Goal: Obtain resource: Obtain resource

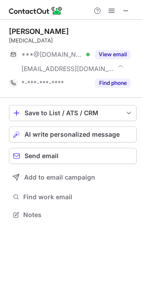
scroll to position [209, 142]
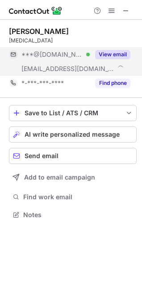
click at [108, 54] on button "View email" at bounding box center [112, 54] width 35 height 9
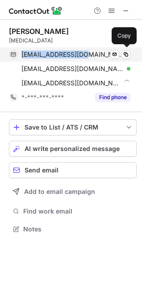
drag, startPoint x: 21, startPoint y: 55, endPoint x: 72, endPoint y: 53, distance: 50.5
click at [77, 55] on span "[EMAIL_ADDRESS][DOMAIN_NAME]" at bounding box center [72, 55] width 102 height 8
copy span "[EMAIL_ADDRESS][DOMAIN_NAME]"
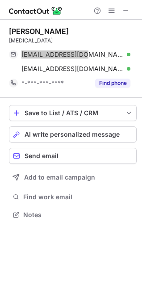
scroll to position [209, 142]
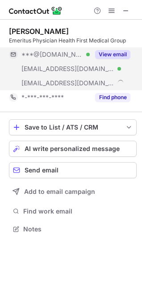
scroll to position [223, 142]
click at [110, 51] on button "View email" at bounding box center [112, 54] width 35 height 9
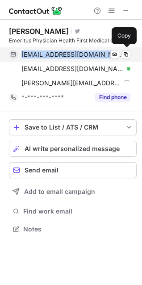
copy span "wrsunter@gmail.com"
drag, startPoint x: 23, startPoint y: 55, endPoint x: 87, endPoint y: 56, distance: 64.4
click at [87, 56] on div "wrsunter@gmail.com Verified" at bounding box center [75, 55] width 109 height 8
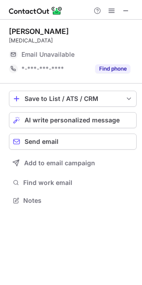
scroll to position [194, 142]
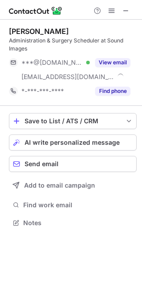
scroll to position [217, 142]
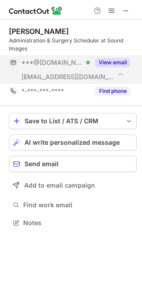
click at [113, 64] on button "View email" at bounding box center [112, 62] width 35 height 9
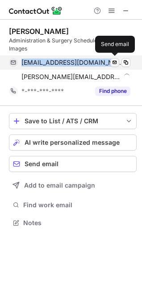
copy div "soundimagesmlynch@gmail.com Verified"
drag, startPoint x: 22, startPoint y: 64, endPoint x: 116, endPoint y: 60, distance: 93.9
click at [116, 60] on div "soundimagesmlynch@gmail.com Verified Send email" at bounding box center [70, 62] width 122 height 14
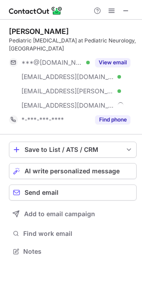
scroll to position [237, 142]
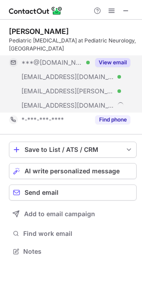
click at [110, 58] on button "View email" at bounding box center [112, 62] width 35 height 9
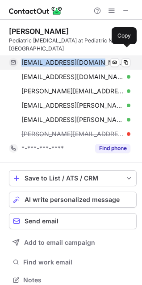
drag, startPoint x: 21, startPoint y: 55, endPoint x: 96, endPoint y: 56, distance: 75.5
click at [96, 56] on div "josephcimino@gmail.com Verified Send email Copy" at bounding box center [70, 62] width 122 height 14
copy span "josephcimino@gmail.com"
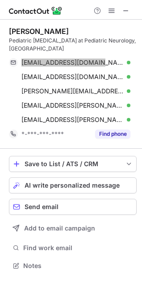
scroll to position [252, 142]
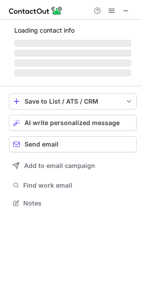
scroll to position [231, 142]
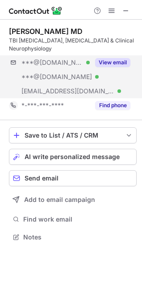
click at [132, 59] on div "***@gmail.com Verified ***@yahoo.com Verified ***@npicenters.com Verified View …" at bounding box center [73, 76] width 128 height 43
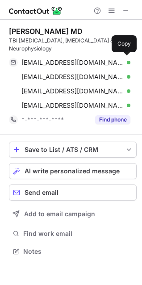
scroll to position [245, 142]
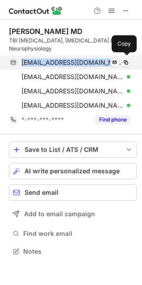
drag, startPoint x: 21, startPoint y: 63, endPoint x: 96, endPoint y: 63, distance: 74.6
click at [96, 63] on div "josevaledon@gmail.com Verified" at bounding box center [75, 63] width 109 height 8
copy span "josevaledon@gmail.com"
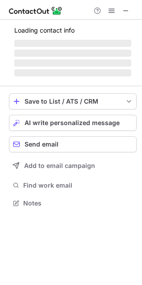
scroll to position [202, 142]
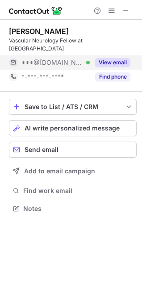
click at [116, 61] on button "View email" at bounding box center [112, 62] width 35 height 9
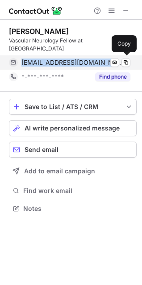
copy span "[EMAIL_ADDRESS][DOMAIN_NAME]"
drag, startPoint x: 22, startPoint y: 64, endPoint x: 110, endPoint y: 62, distance: 87.6
click at [110, 62] on span "pesquera_jorge@hotmail.com" at bounding box center [72, 63] width 102 height 8
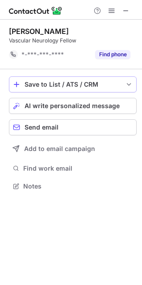
scroll to position [180, 142]
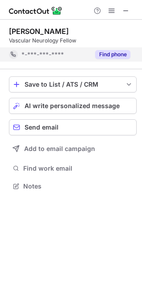
click at [114, 55] on button "Find phone" at bounding box center [112, 54] width 35 height 9
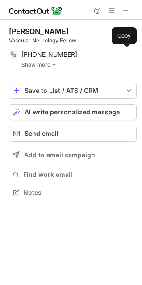
scroll to position [186, 142]
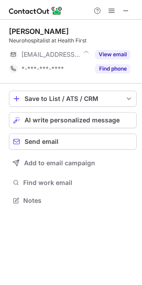
scroll to position [194, 142]
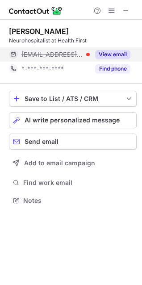
click at [113, 55] on button "View email" at bounding box center [112, 54] width 35 height 9
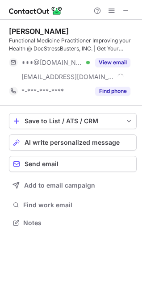
scroll to position [217, 142]
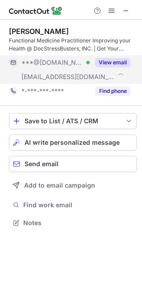
click at [115, 62] on button "View email" at bounding box center [112, 62] width 35 height 9
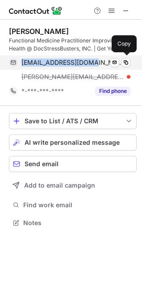
drag, startPoint x: 23, startPoint y: 63, endPoint x: 89, endPoint y: 64, distance: 66.6
click at [89, 64] on span "wehaf2talk@gmail.com" at bounding box center [72, 63] width 102 height 8
copy span "wehaf2talk@gmail.com"
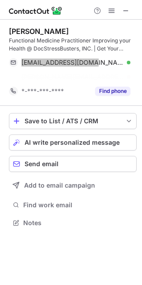
scroll to position [202, 142]
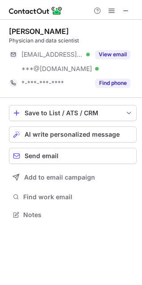
scroll to position [209, 142]
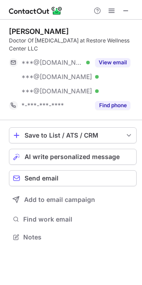
scroll to position [231, 142]
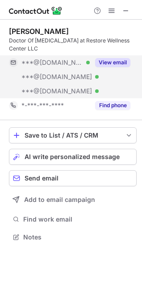
click at [104, 59] on button "View email" at bounding box center [112, 62] width 35 height 9
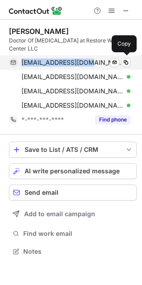
copy span "[EMAIL_ADDRESS][DOMAIN_NAME]"
drag, startPoint x: 22, startPoint y: 62, endPoint x: 84, endPoint y: 62, distance: 62.1
click at [84, 62] on span "[EMAIL_ADDRESS][DOMAIN_NAME]" at bounding box center [72, 63] width 102 height 8
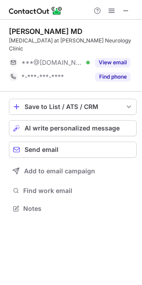
scroll to position [194, 142]
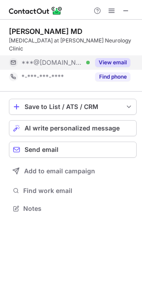
click at [119, 58] on button "View email" at bounding box center [112, 62] width 35 height 9
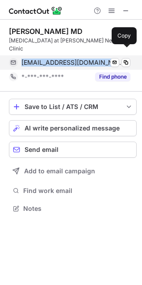
copy span "neuronsatwork@yahoo.com"
drag, startPoint x: 22, startPoint y: 55, endPoint x: 107, endPoint y: 56, distance: 84.9
click at [107, 59] on div "neuronsatwork@yahoo.com Verified" at bounding box center [75, 63] width 109 height 8
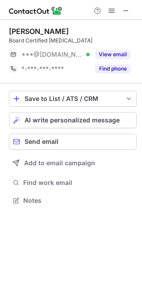
scroll to position [194, 142]
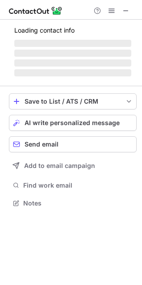
scroll to position [194, 142]
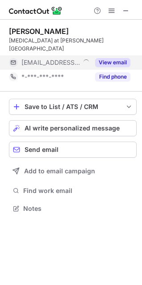
click at [117, 58] on button "View email" at bounding box center [112, 62] width 35 height 9
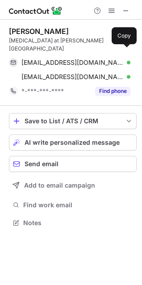
scroll to position [209, 142]
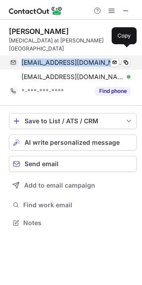
drag, startPoint x: 21, startPoint y: 55, endPoint x: 95, endPoint y: 55, distance: 73.7
click at [95, 59] on span "jdilullo@watsonclinic.com" at bounding box center [72, 63] width 102 height 8
copy span "jdilullo@watsonclinic.com"
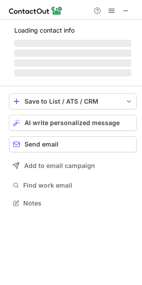
scroll to position [209, 142]
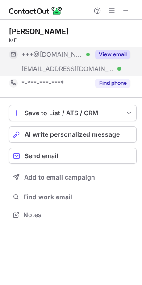
click at [109, 53] on button "View email" at bounding box center [112, 54] width 35 height 9
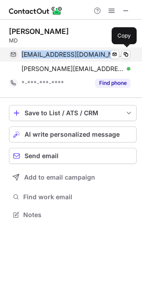
drag, startPoint x: 22, startPoint y: 56, endPoint x: 91, endPoint y: 57, distance: 68.4
click at [91, 57] on div "yasseryw@yahoo.com Verified" at bounding box center [75, 55] width 109 height 8
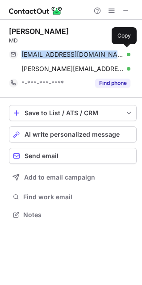
copy span "yasseryw@yahoo.com"
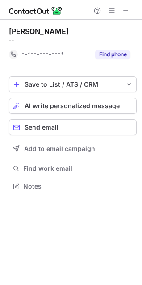
scroll to position [180, 142]
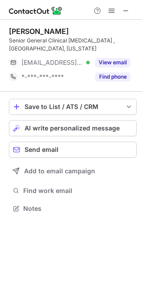
scroll to position [202, 142]
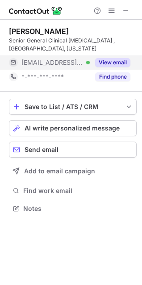
click at [109, 60] on button "View email" at bounding box center [112, 62] width 35 height 9
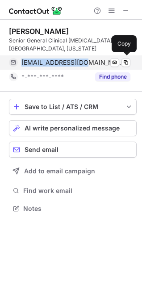
copy span "wmalzone@mylrh.org"
drag, startPoint x: 23, startPoint y: 63, endPoint x: 86, endPoint y: 64, distance: 63.0
click at [86, 64] on span "wmalzone@mylrh.org" at bounding box center [72, 63] width 102 height 8
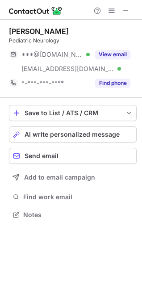
scroll to position [209, 142]
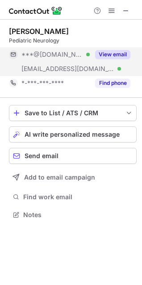
click at [105, 54] on button "View email" at bounding box center [112, 54] width 35 height 9
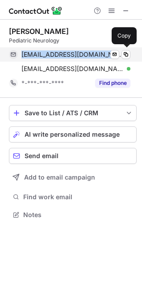
copy span "manjoshsophia@hotmail.com"
drag, startPoint x: 30, startPoint y: 56, endPoint x: 106, endPoint y: 59, distance: 76.5
click at [106, 59] on div "manjoshsophia@hotmail.com Verified Send email Copy" at bounding box center [70, 54] width 122 height 14
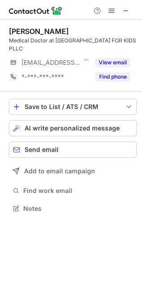
scroll to position [202, 142]
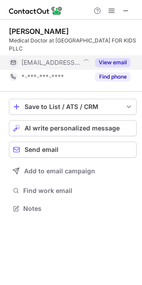
click at [111, 62] on button "View email" at bounding box center [112, 62] width 35 height 9
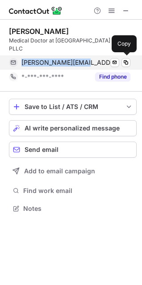
copy span "[PERSON_NAME][EMAIL_ADDRESS][DOMAIN_NAME]"
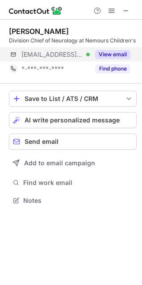
scroll to position [194, 142]
click at [122, 55] on button "View email" at bounding box center [112, 54] width 35 height 9
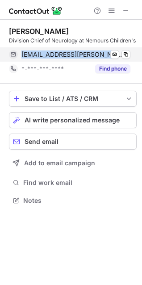
copy span "satyanarayana.[PERSON_NAME]@nemours.o"
drag, startPoint x: 22, startPoint y: 55, endPoint x: 124, endPoint y: 60, distance: 102.0
click at [124, 60] on div "[EMAIL_ADDRESS][PERSON_NAME][DOMAIN_NAME] Verified Send email Copy" at bounding box center [70, 54] width 122 height 14
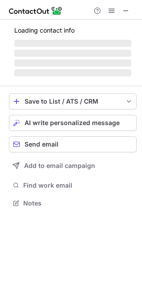
scroll to position [194, 142]
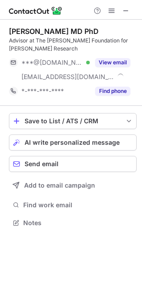
scroll to position [217, 142]
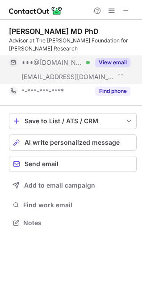
click at [114, 60] on button "View email" at bounding box center [112, 62] width 35 height 9
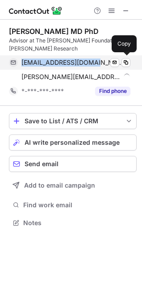
drag, startPoint x: 23, startPoint y: 63, endPoint x: 91, endPoint y: 64, distance: 67.9
click at [91, 64] on span "ezrafanatic@yahoo.com" at bounding box center [72, 63] width 102 height 8
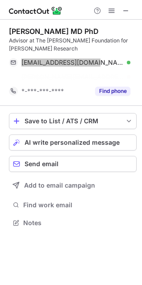
scroll to position [202, 142]
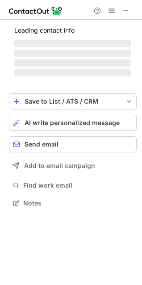
scroll to position [202, 142]
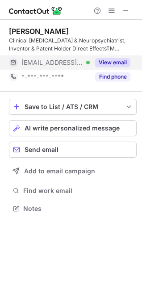
click at [115, 58] on div "View email" at bounding box center [110, 62] width 41 height 14
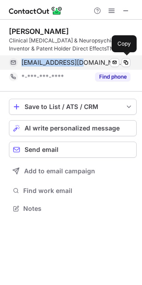
drag, startPoint x: 22, startPoint y: 63, endPoint x: 84, endPoint y: 65, distance: 61.7
click at [84, 65] on span "ronaungdin@me.com" at bounding box center [72, 63] width 102 height 8
copy span "ronaungdin@me.com"
